Goal: Information Seeking & Learning: Learn about a topic

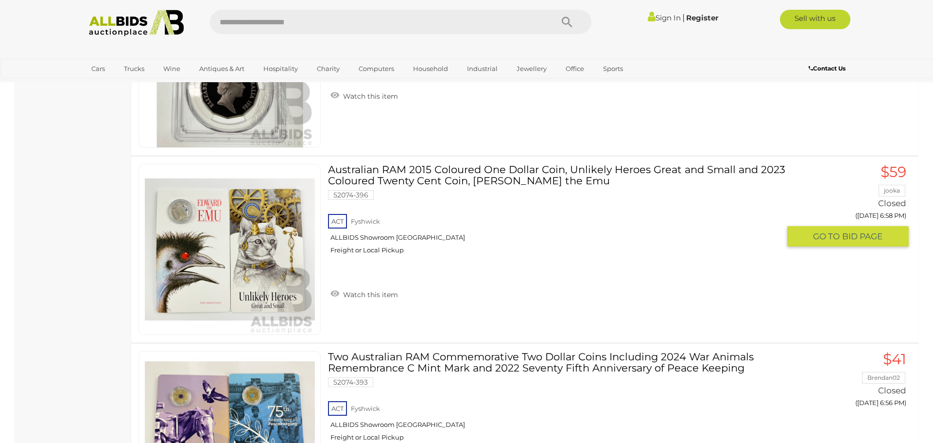
scroll to position [8480, 0]
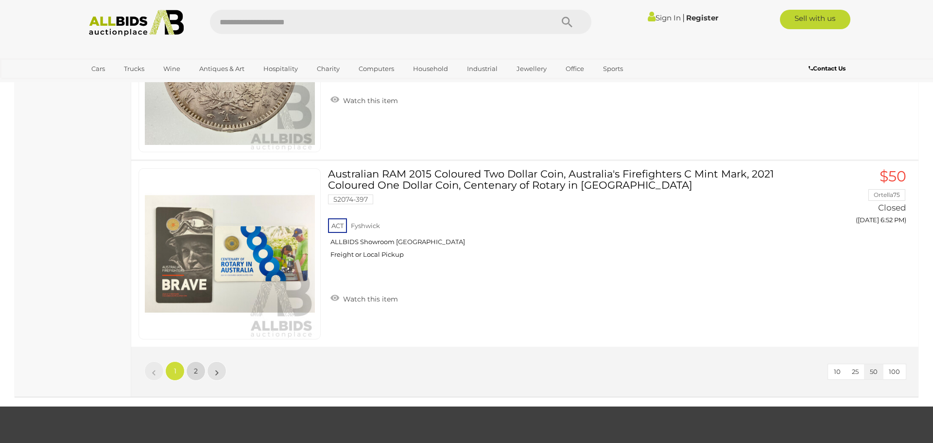
click at [196, 368] on span "2" at bounding box center [196, 371] width 4 height 9
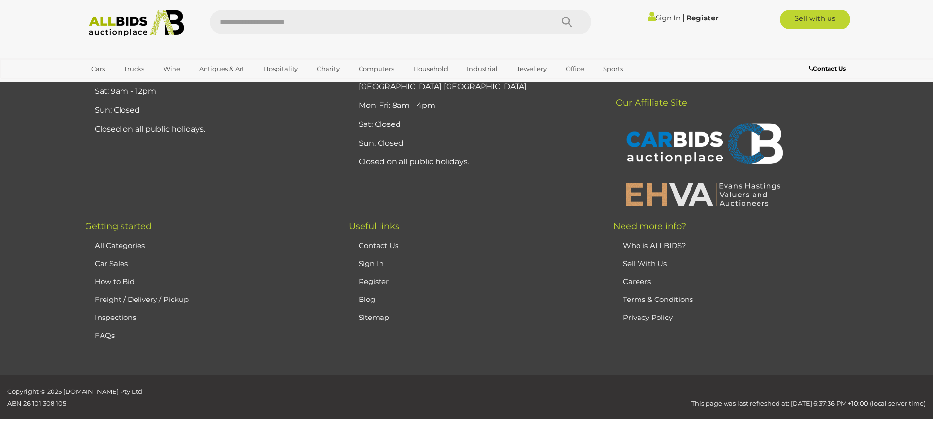
scroll to position [115, 0]
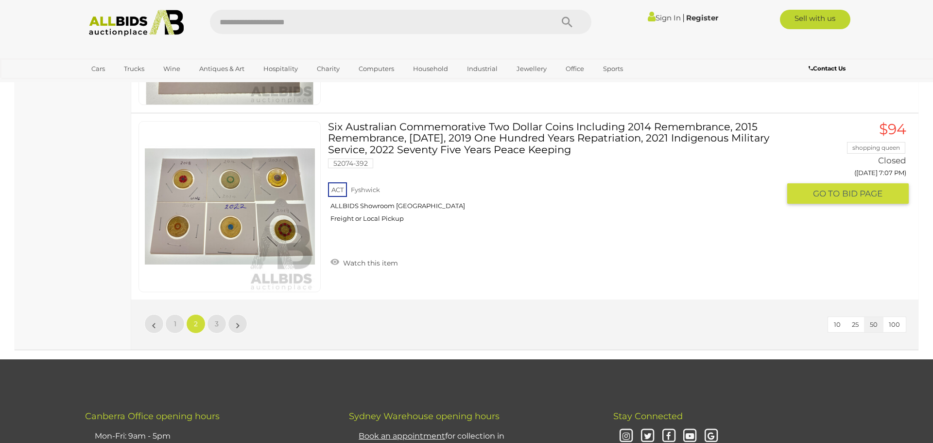
scroll to position [9275, 0]
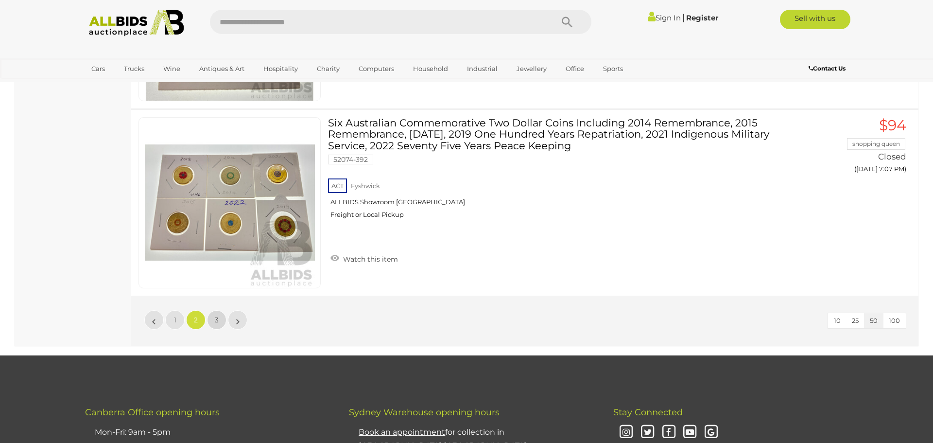
click at [223, 315] on link "3" at bounding box center [216, 319] width 19 height 19
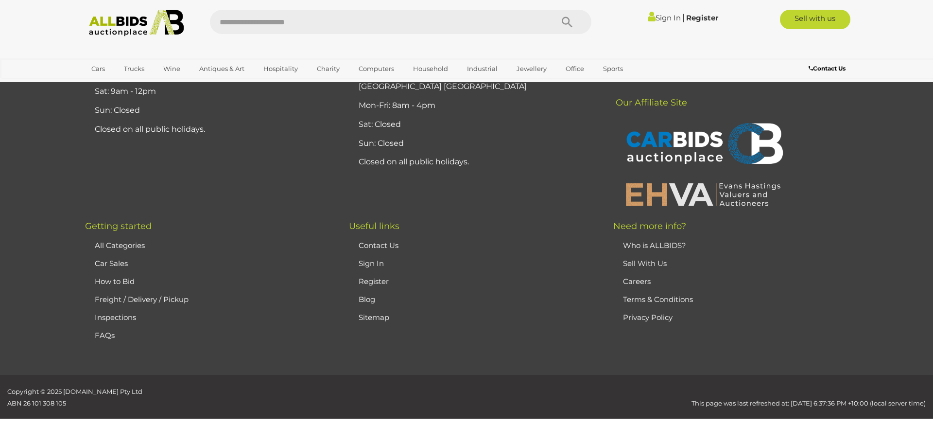
scroll to position [115, 0]
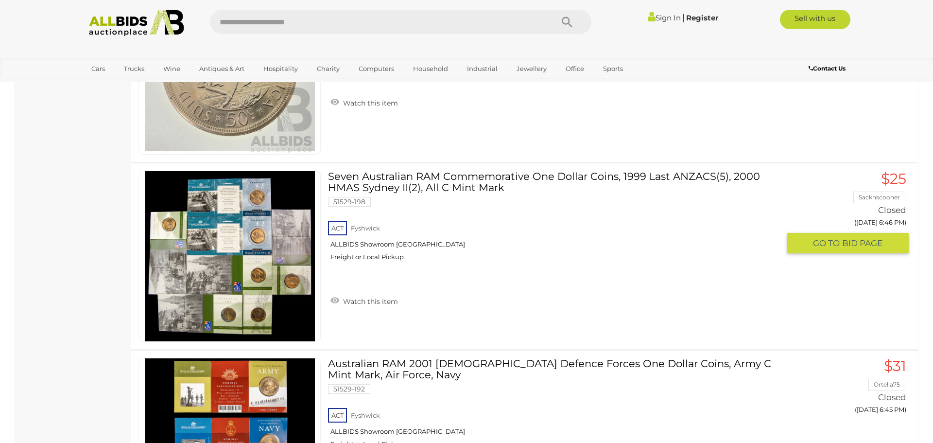
scroll to position [2328, 0]
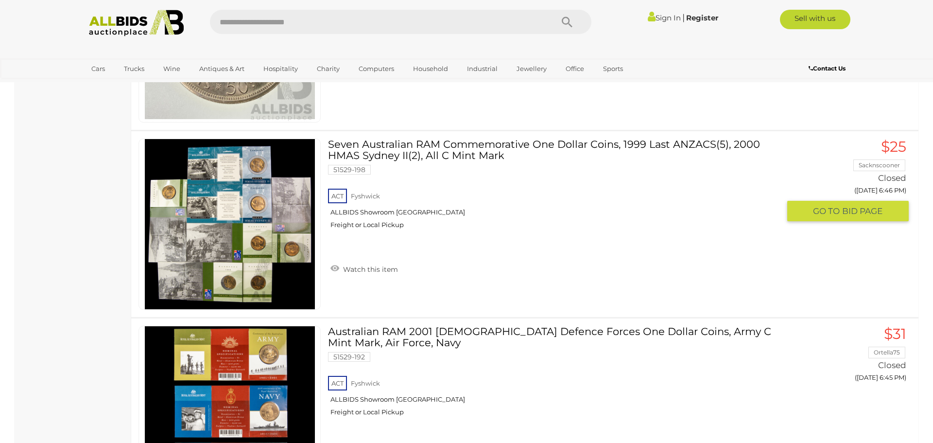
click at [228, 238] on img at bounding box center [230, 224] width 170 height 170
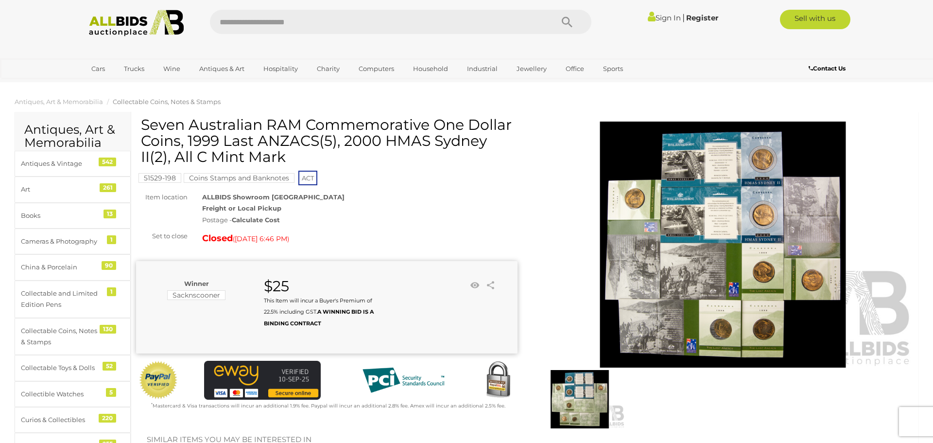
click at [692, 210] on img at bounding box center [723, 245] width 382 height 246
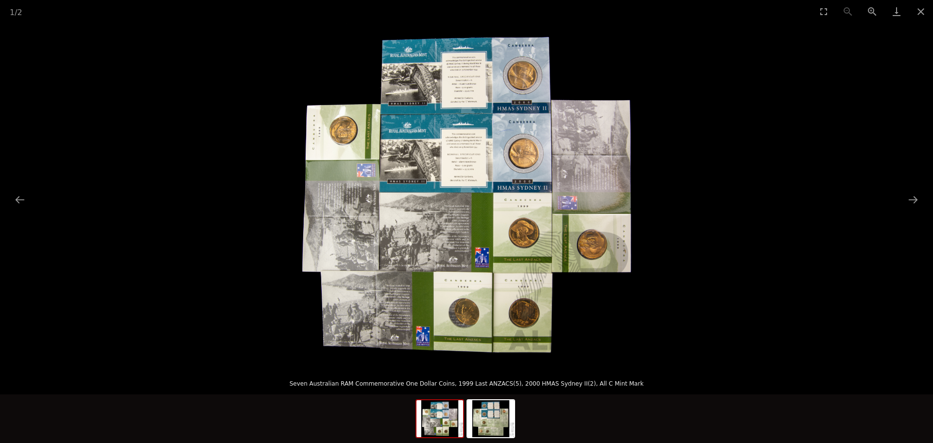
click at [568, 247] on img at bounding box center [467, 195] width 344 height 344
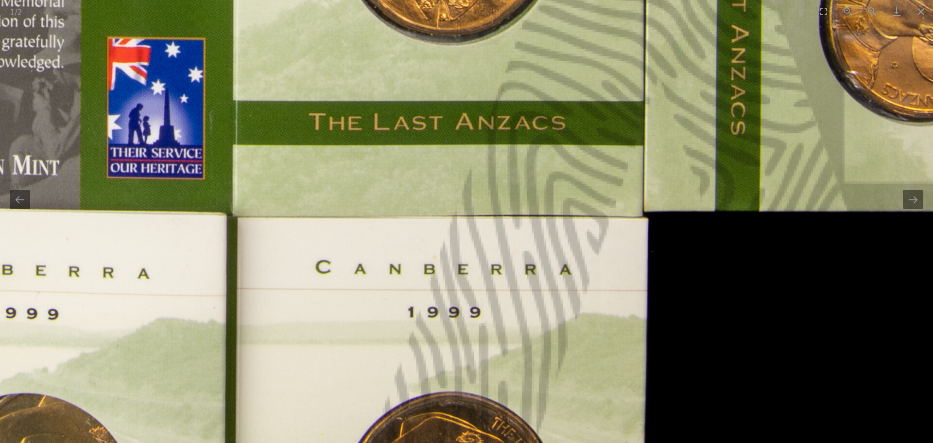
drag, startPoint x: 558, startPoint y: 236, endPoint x: 604, endPoint y: 91, distance: 151.9
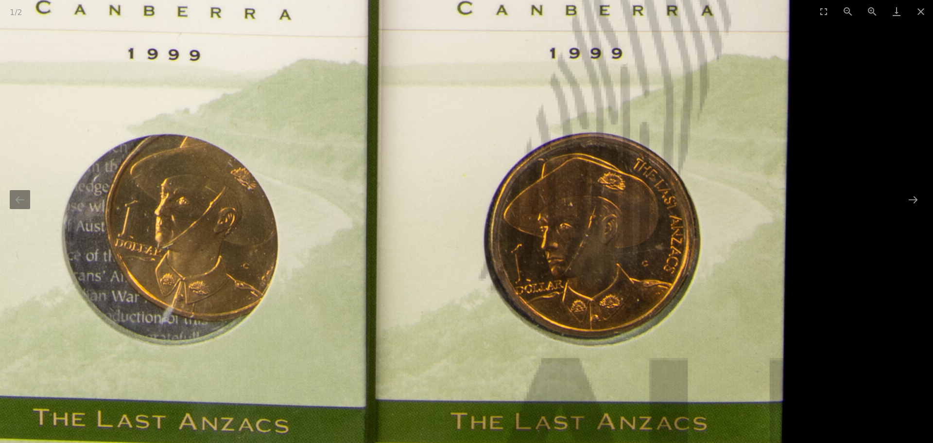
drag, startPoint x: 535, startPoint y: 300, endPoint x: 626, endPoint y: 170, distance: 158.9
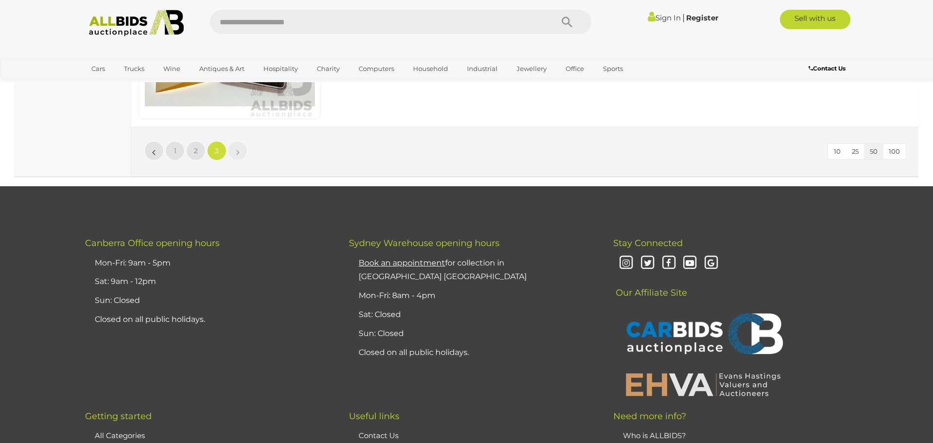
scroll to position [5124, 0]
